Goal: Transaction & Acquisition: Purchase product/service

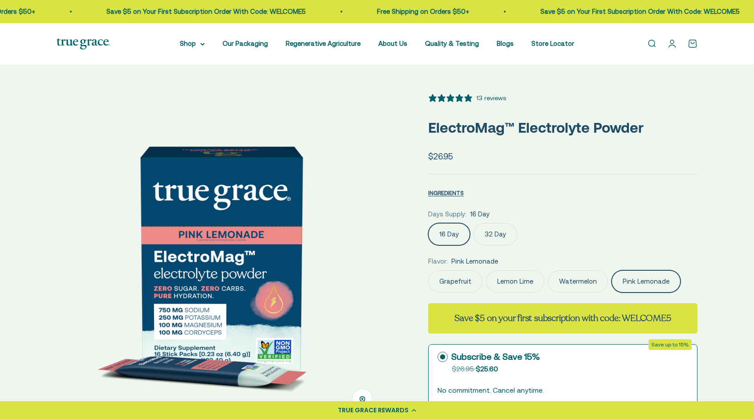
select select "3"
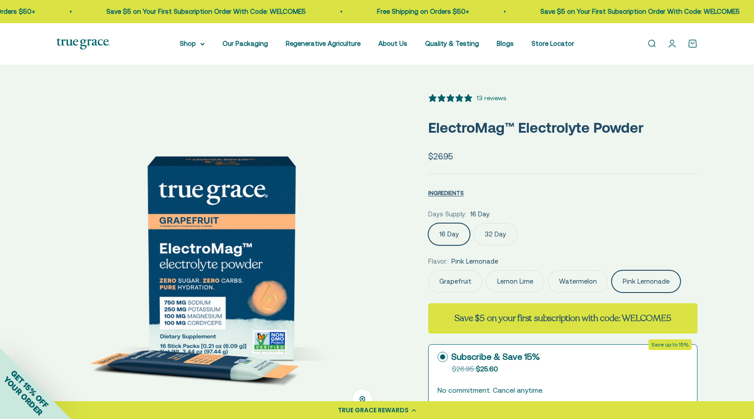
select select "3"
click at [549, 47] on link "Store Locator" at bounding box center [552, 44] width 43 height 8
